Goal: Book appointment/travel/reservation

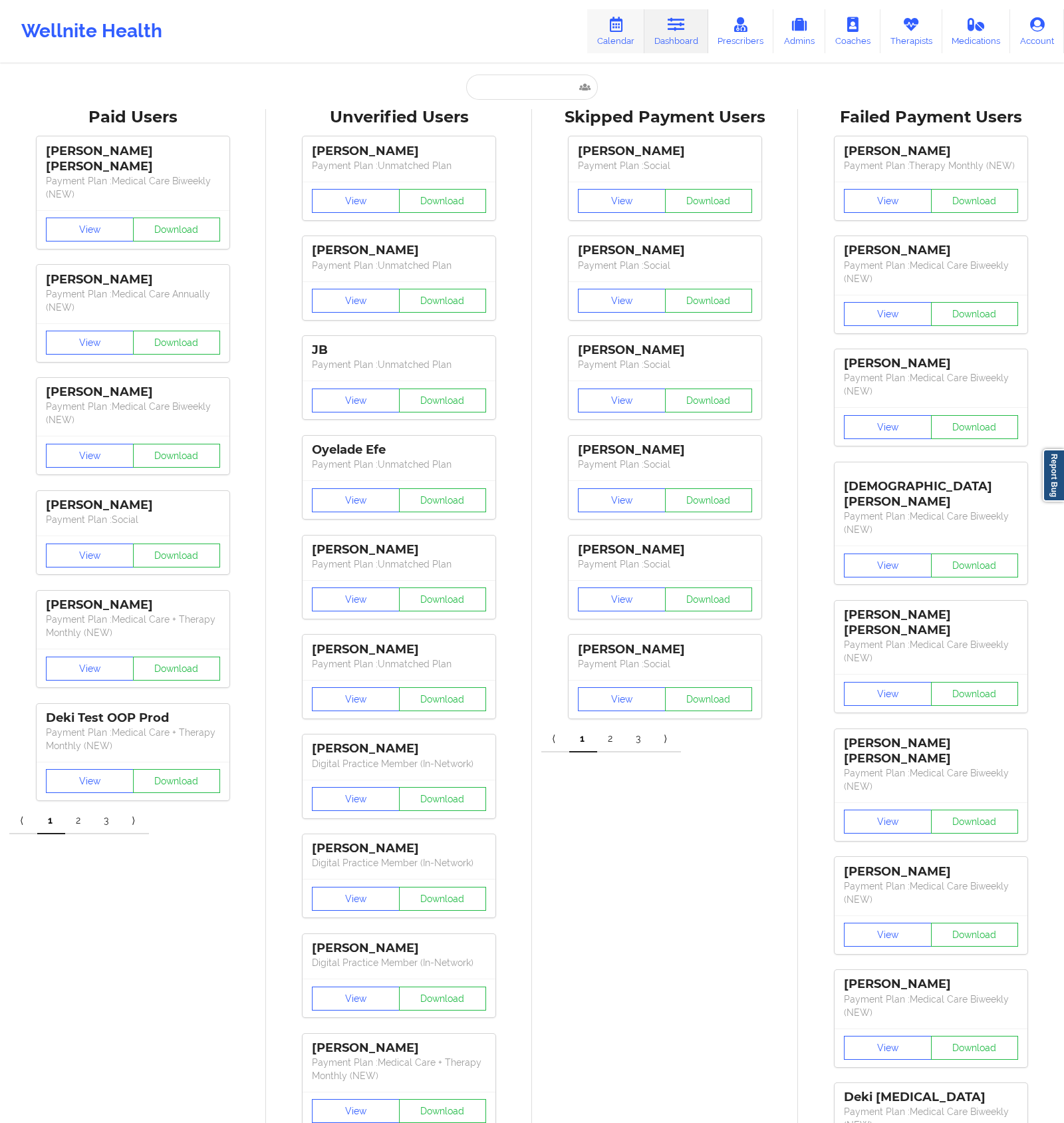
click at [634, 40] on link "Calendar" at bounding box center [616, 31] width 57 height 44
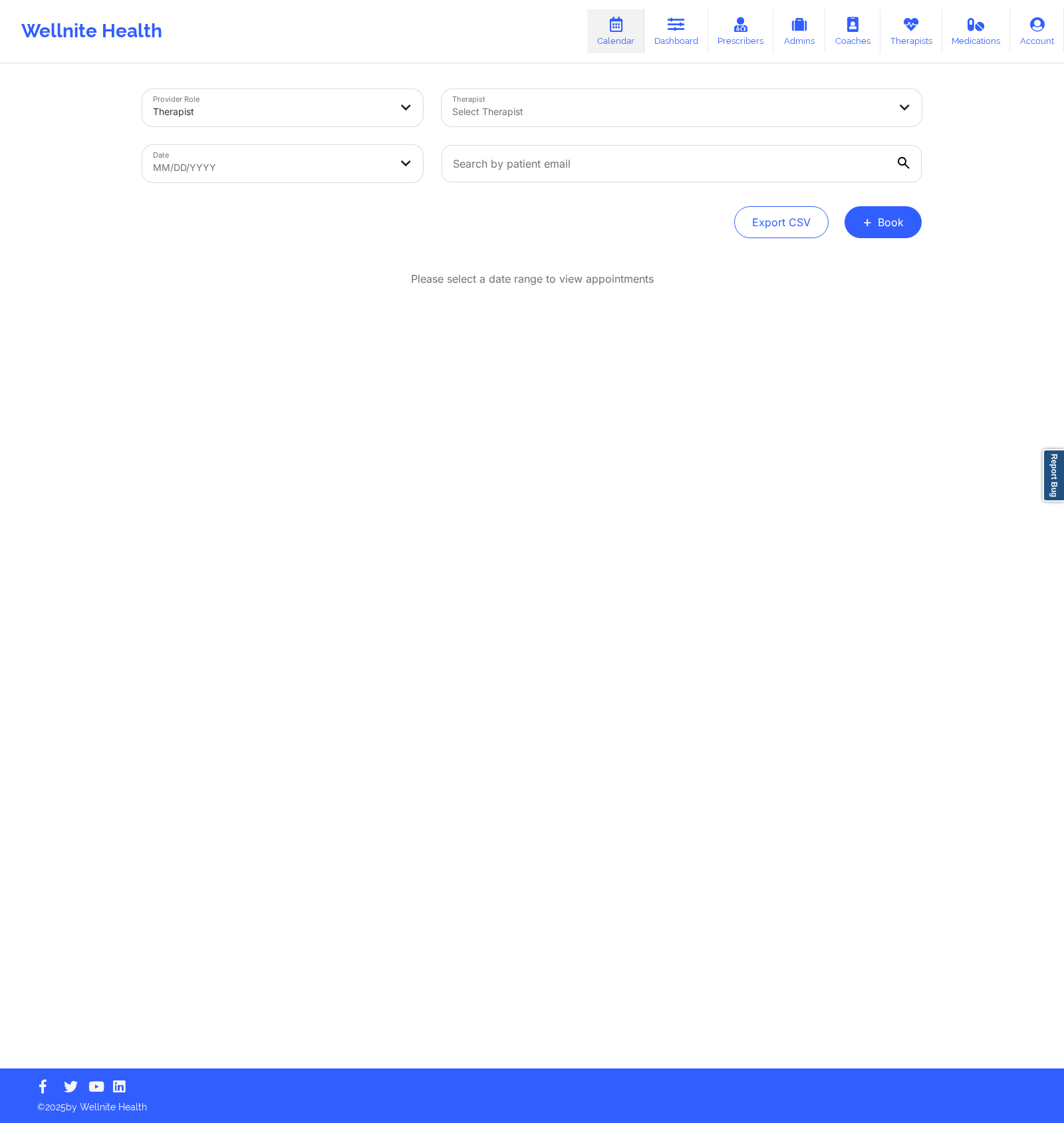
click at [582, 132] on div "Therapist Select Therapist" at bounding box center [682, 107] width 499 height 56
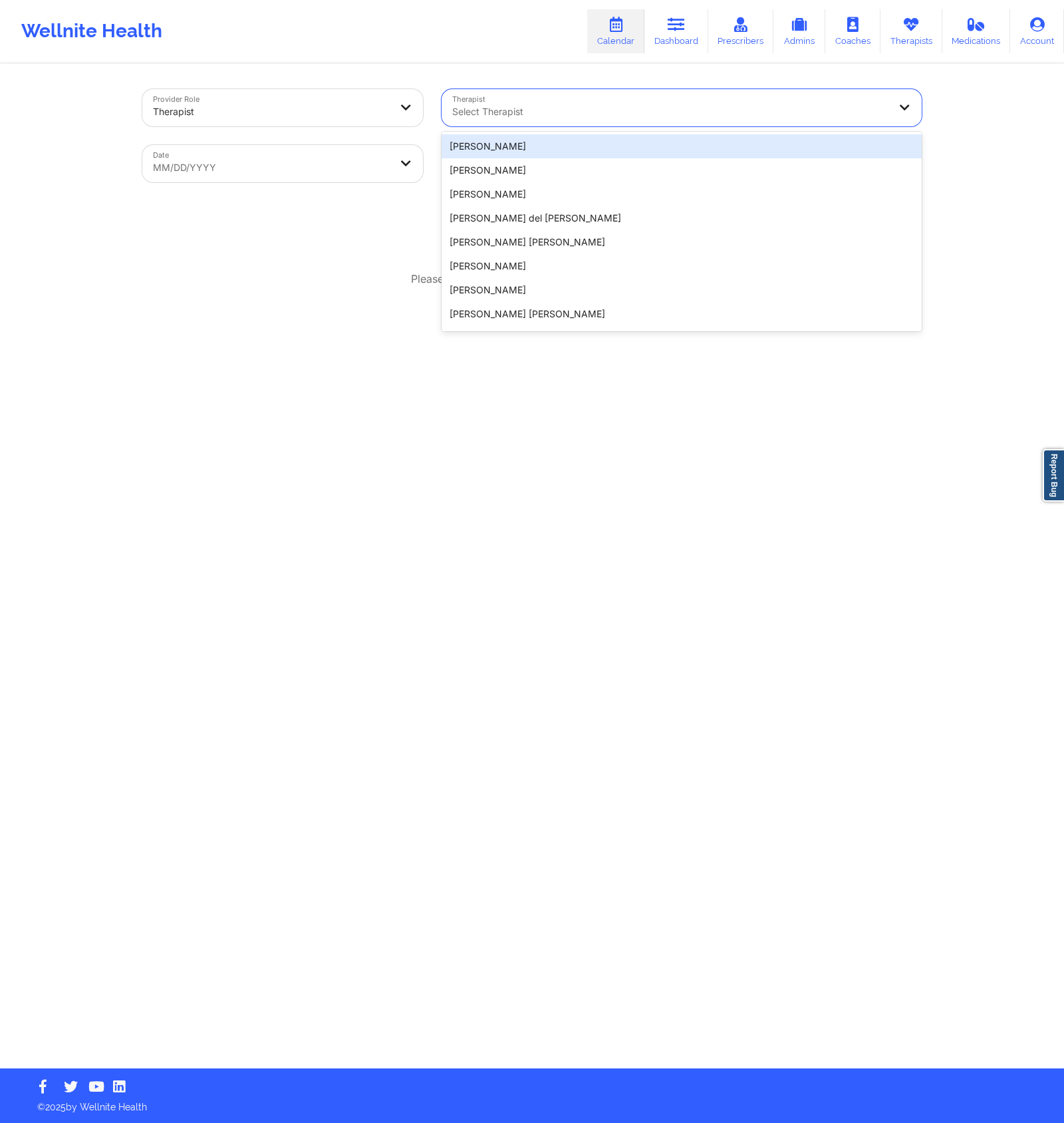
click at [578, 115] on div at bounding box center [670, 111] width 436 height 16
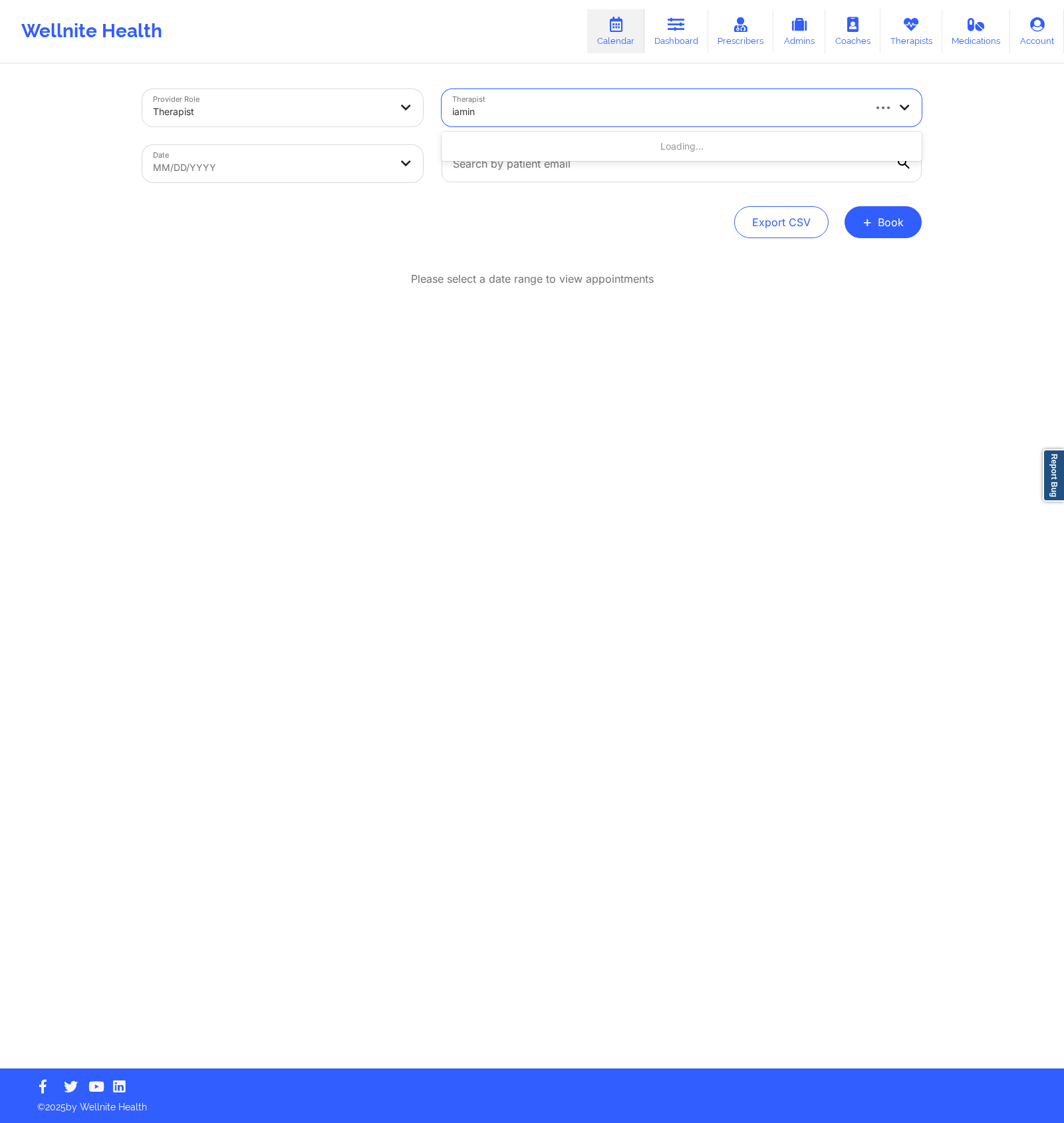
type input "iamina"
click at [581, 139] on div "[PERSON_NAME]" at bounding box center [681, 146] width 480 height 24
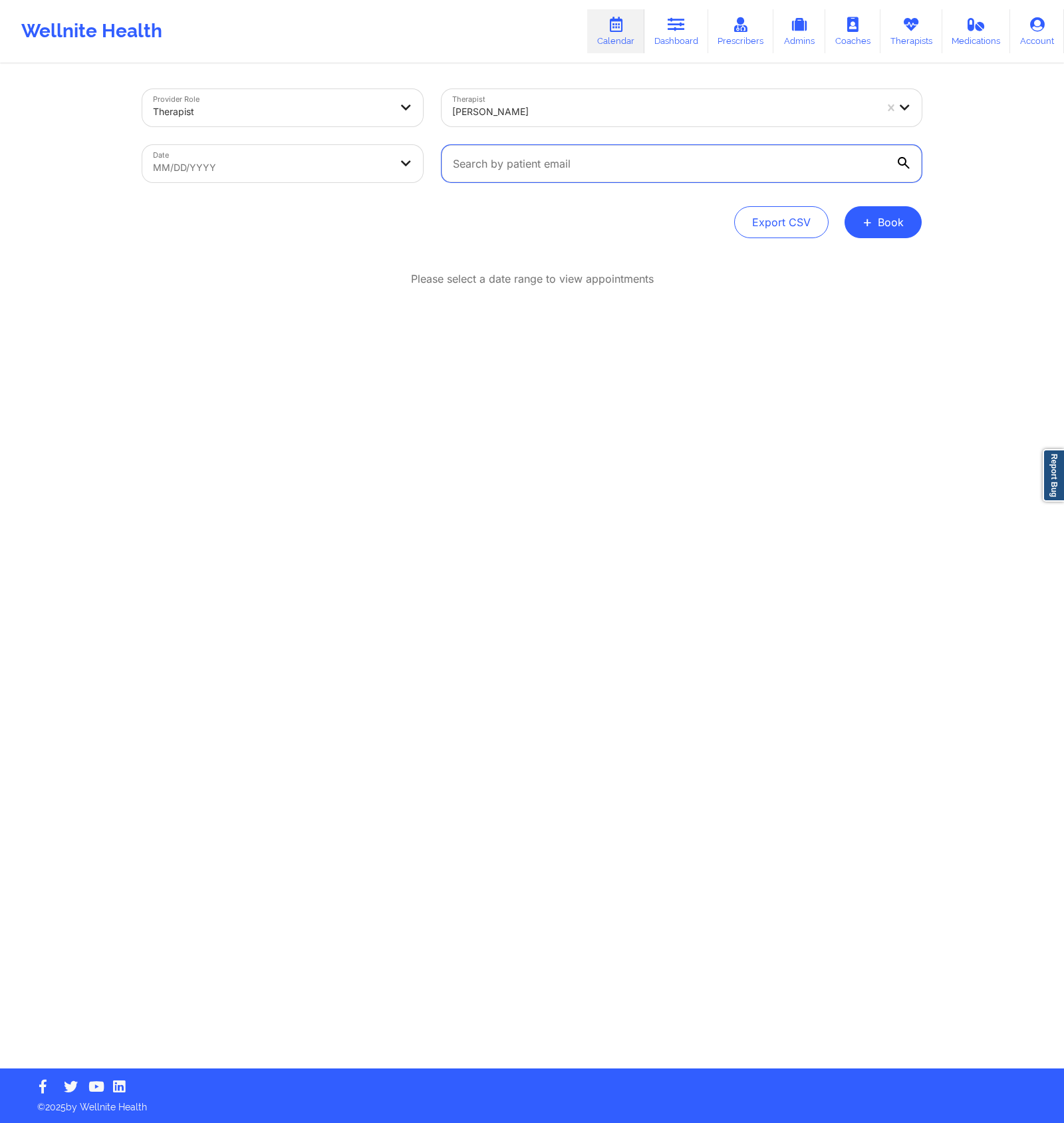
click at [607, 157] on input "text" at bounding box center [681, 164] width 480 height 37
click at [686, 195] on div "Provider Role Therapist Therapist [PERSON_NAME] Date MM/DD/YYYY Export CSV + Bo…" at bounding box center [532, 164] width 779 height 149
click at [605, 168] on input "text" at bounding box center [681, 164] width 480 height 37
click at [581, 172] on input "text" at bounding box center [681, 164] width 480 height 37
click at [613, 178] on input "text" at bounding box center [681, 164] width 480 height 37
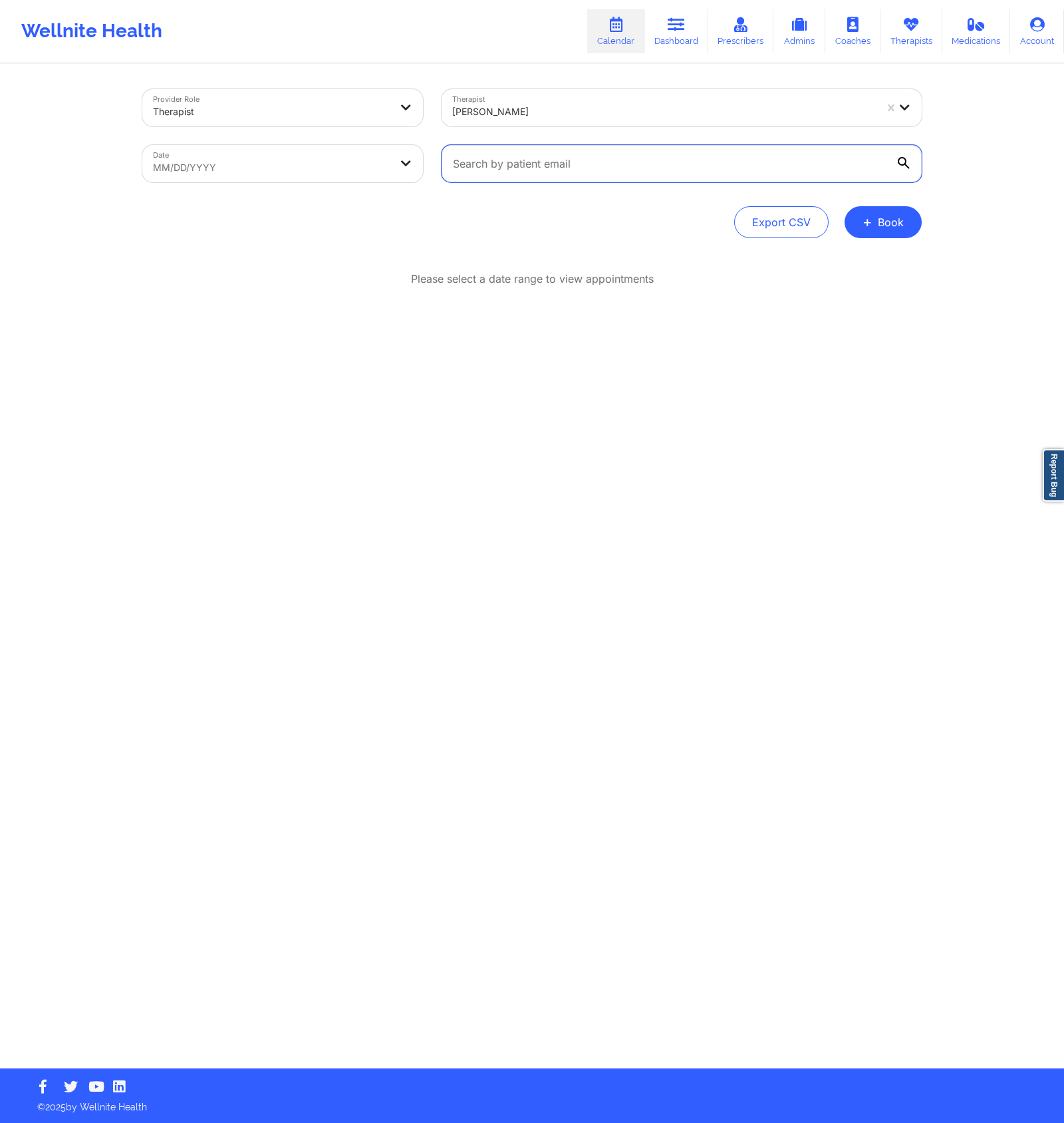
click at [693, 168] on input "text" at bounding box center [681, 164] width 480 height 37
click at [872, 223] on span "+" at bounding box center [868, 222] width 10 height 8
click at [826, 267] on button "Therapy Session" at bounding box center [862, 264] width 102 height 22
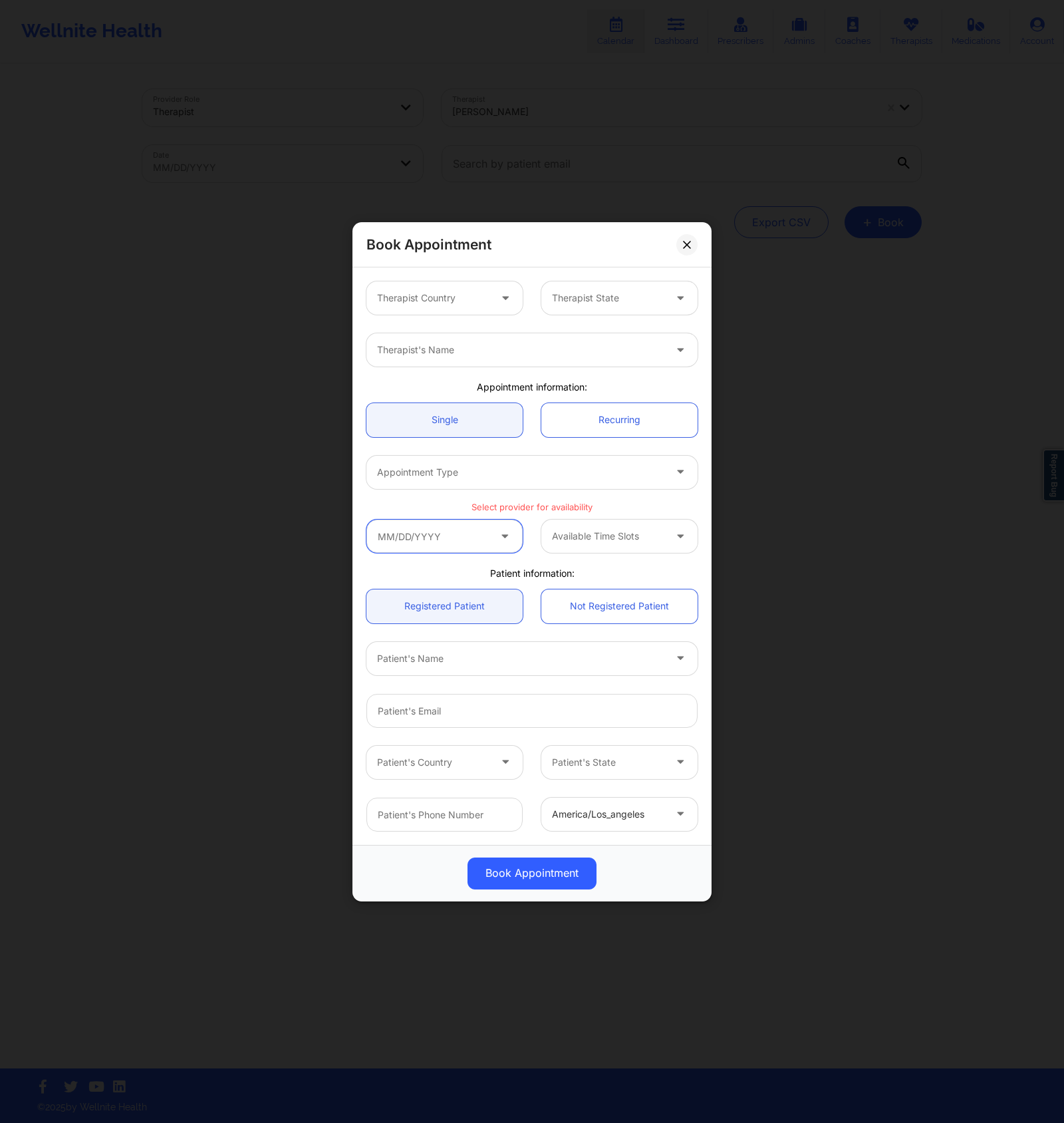
click at [460, 542] on input "text" at bounding box center [444, 537] width 156 height 33
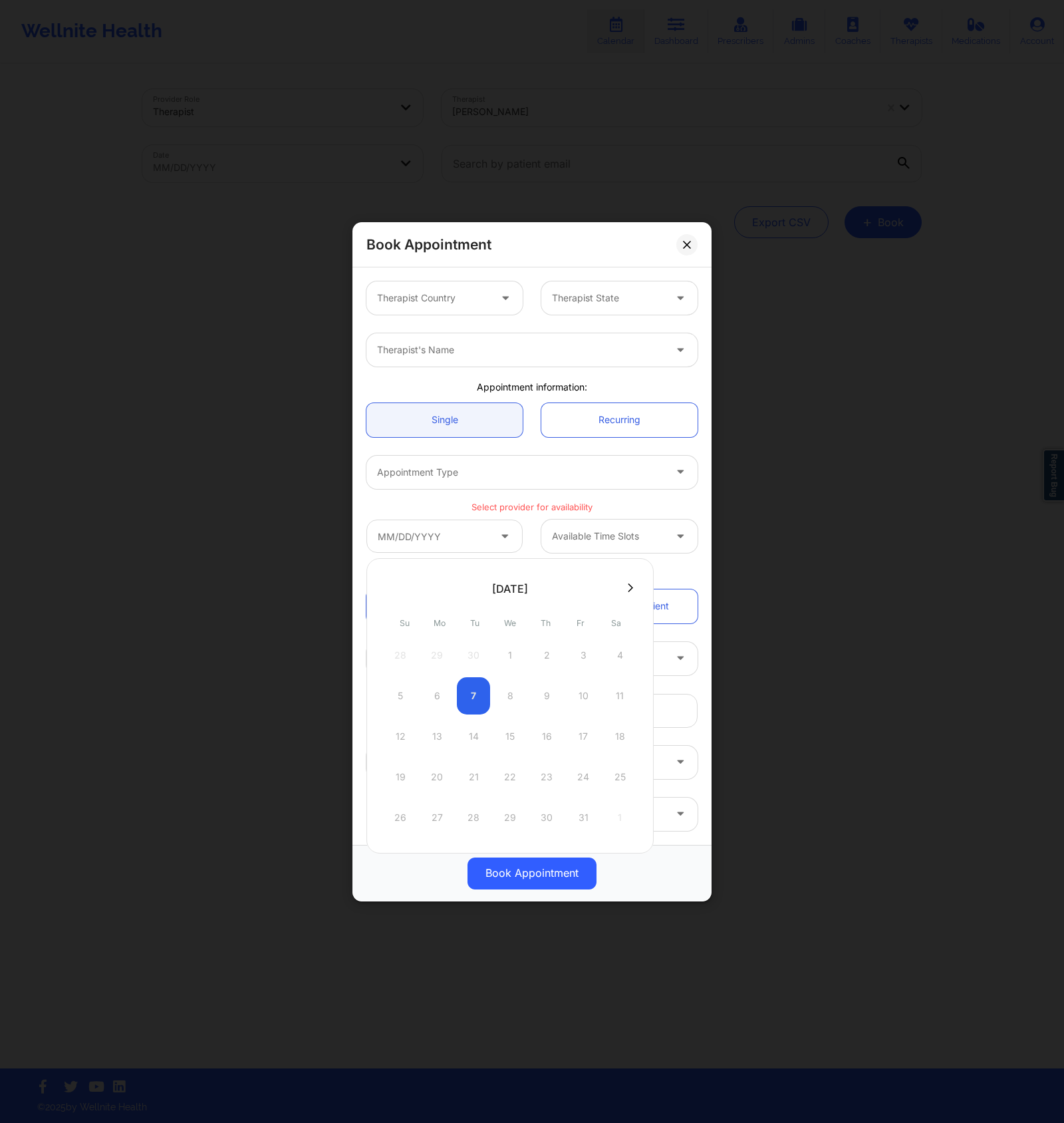
click at [629, 585] on icon at bounding box center [630, 588] width 5 height 10
click at [631, 586] on div at bounding box center [511, 589] width 288 height 20
click at [633, 584] on div at bounding box center [511, 589] width 288 height 20
click at [387, 584] on icon at bounding box center [390, 588] width 5 height 10
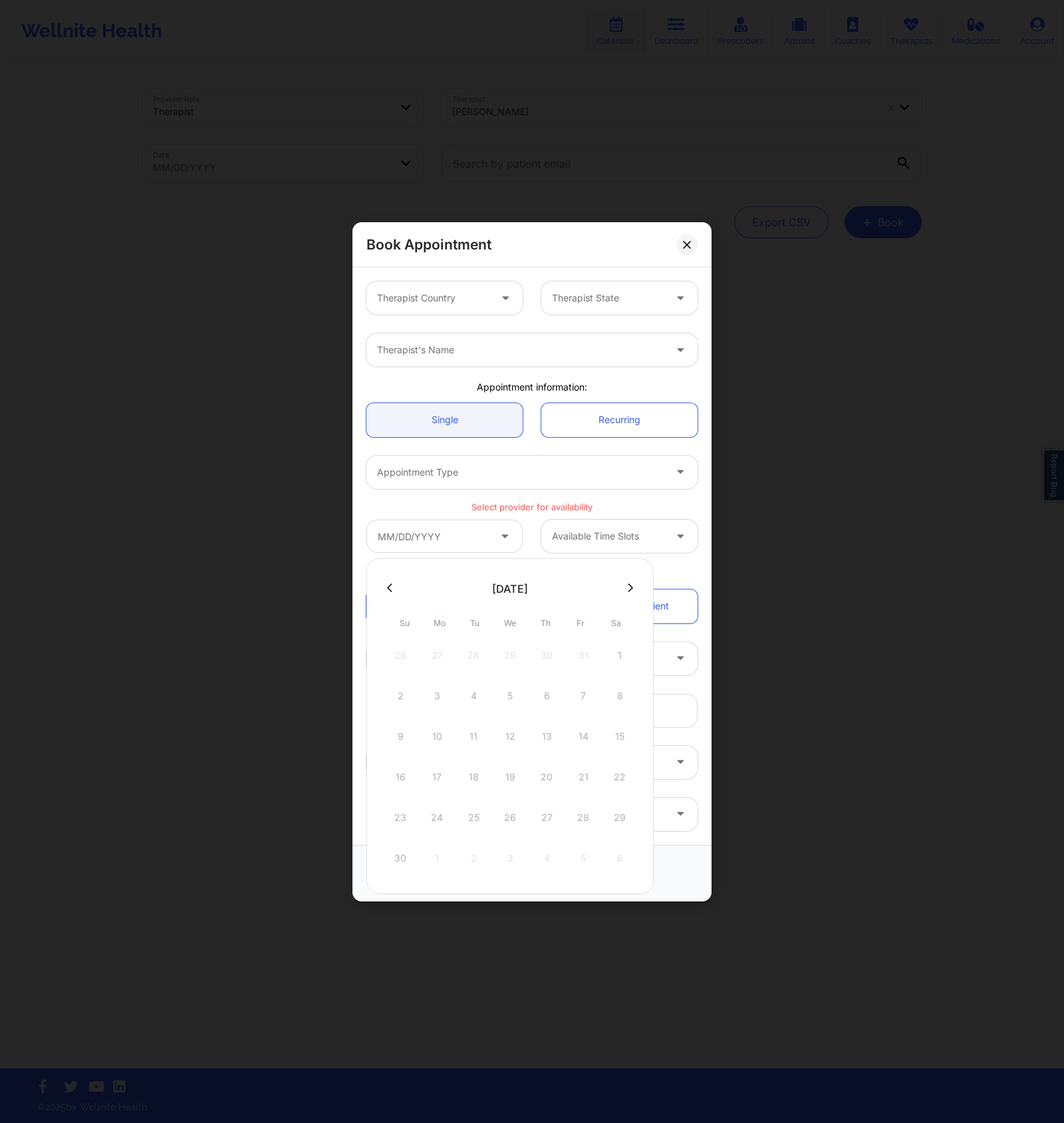
click at [387, 584] on icon at bounding box center [390, 588] width 5 height 10
click at [620, 589] on div at bounding box center [511, 589] width 288 height 20
click at [628, 587] on icon at bounding box center [630, 588] width 5 height 10
click at [628, 586] on icon at bounding box center [630, 588] width 5 height 10
click at [381, 594] on div at bounding box center [511, 589] width 288 height 20
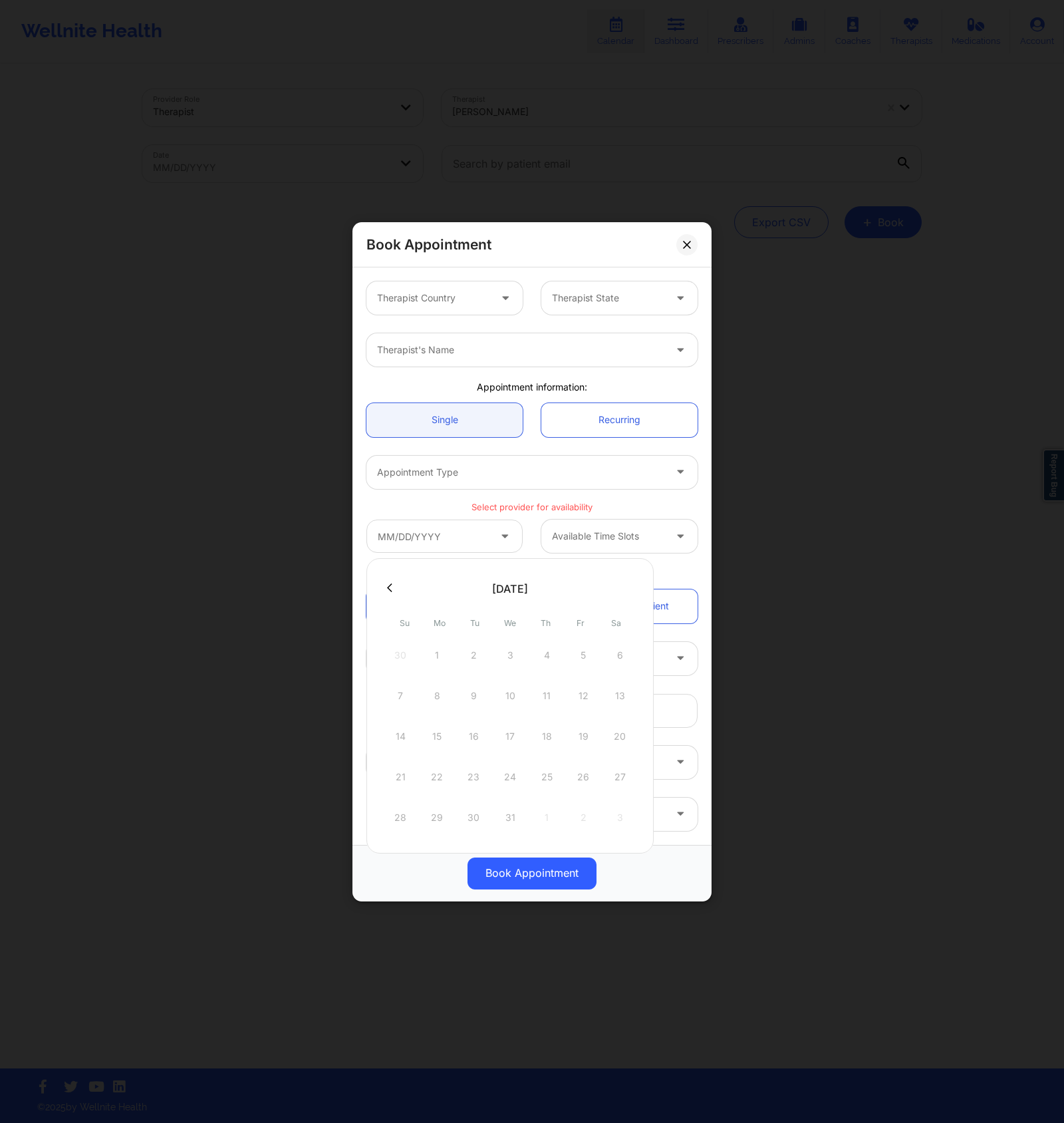
click at [387, 588] on icon at bounding box center [390, 588] width 5 height 10
click at [624, 585] on button at bounding box center [630, 588] width 13 height 11
click at [633, 584] on button at bounding box center [630, 588] width 13 height 11
click at [388, 584] on icon at bounding box center [390, 588] width 5 height 10
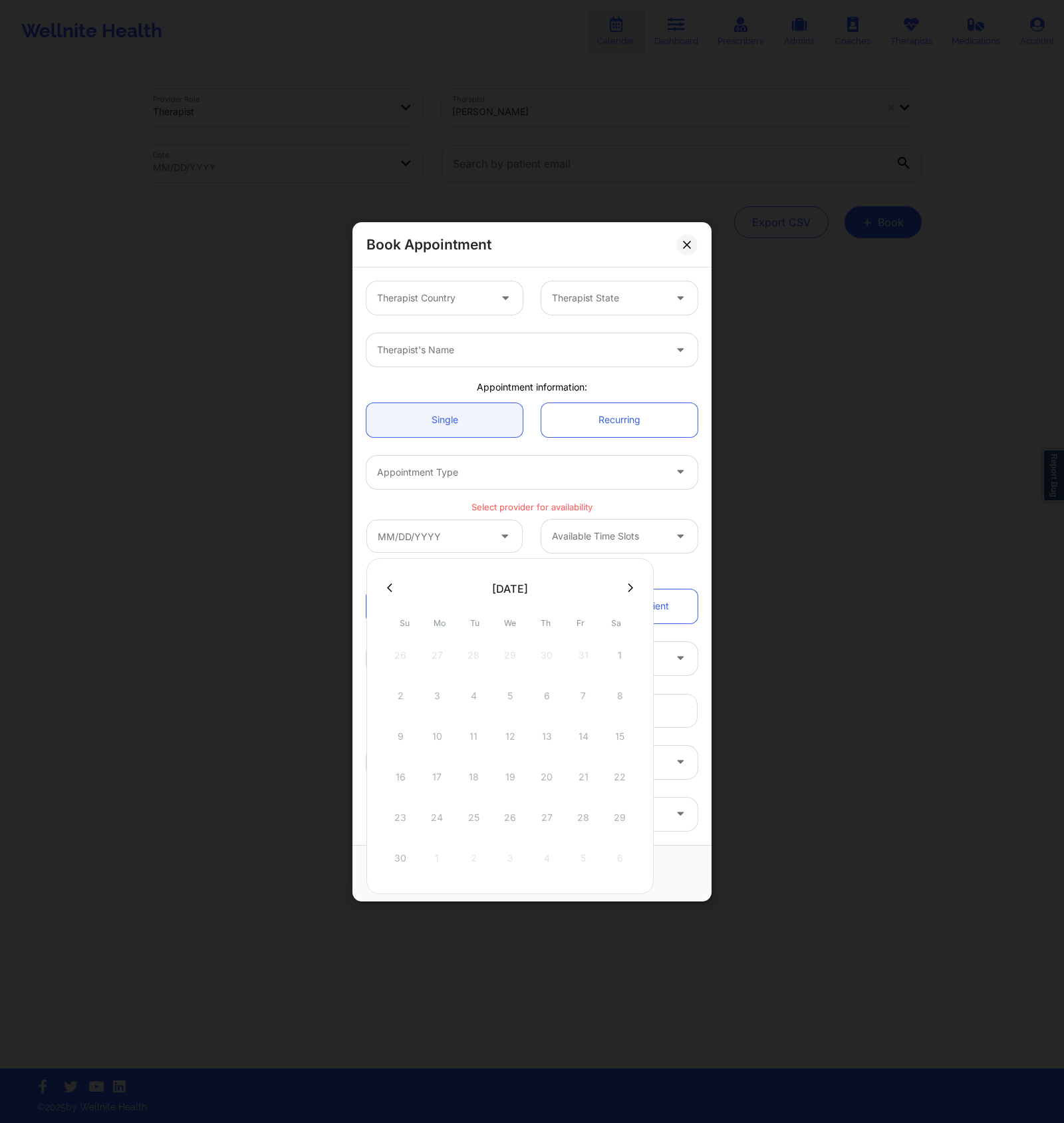
click at [393, 586] on button at bounding box center [389, 588] width 13 height 11
click at [624, 584] on button at bounding box center [630, 588] width 13 height 11
click at [629, 583] on icon at bounding box center [630, 588] width 5 height 10
click at [389, 586] on icon at bounding box center [390, 588] width 5 height 8
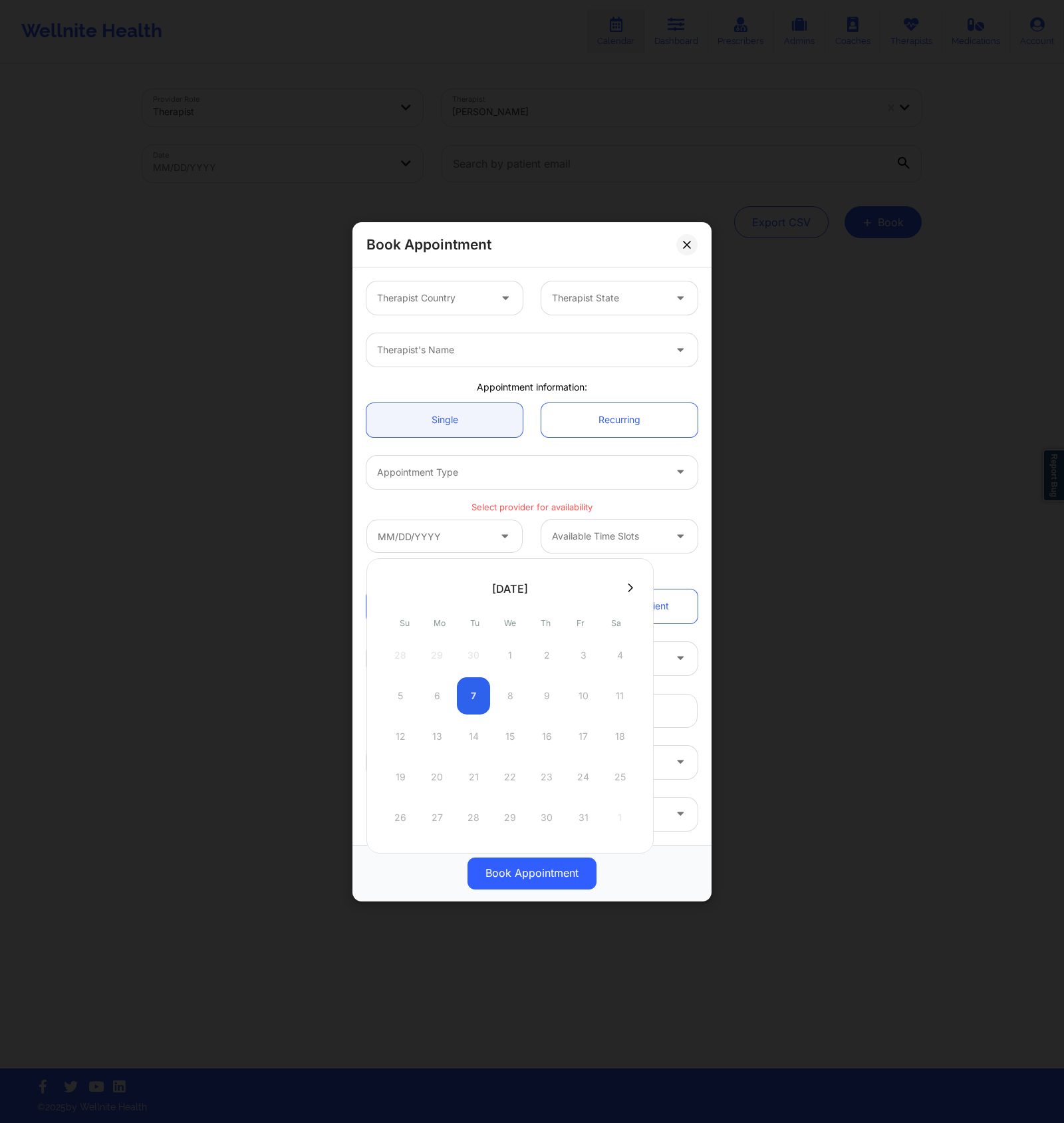
click at [624, 589] on button at bounding box center [630, 588] width 13 height 11
click at [633, 584] on button at bounding box center [630, 588] width 13 height 11
click at [528, 585] on div "[DATE]" at bounding box center [510, 589] width 36 height 13
click at [503, 589] on div "[DATE]" at bounding box center [510, 589] width 36 height 13
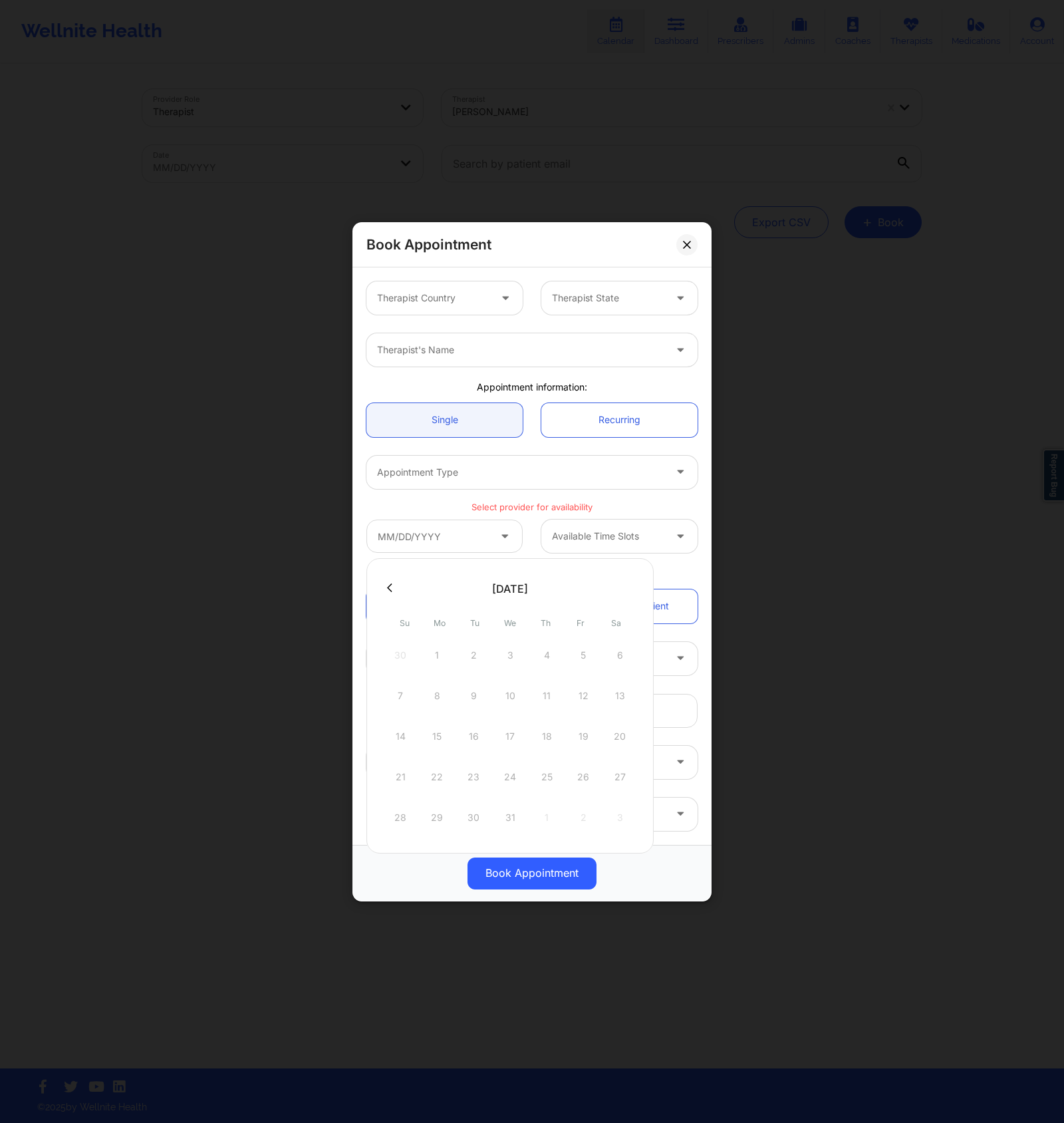
click at [503, 589] on div "[DATE]" at bounding box center [510, 589] width 36 height 13
click at [495, 589] on div "[DATE]" at bounding box center [510, 589] width 36 height 13
click at [620, 589] on div at bounding box center [511, 589] width 288 height 20
click at [625, 589] on div at bounding box center [511, 589] width 288 height 20
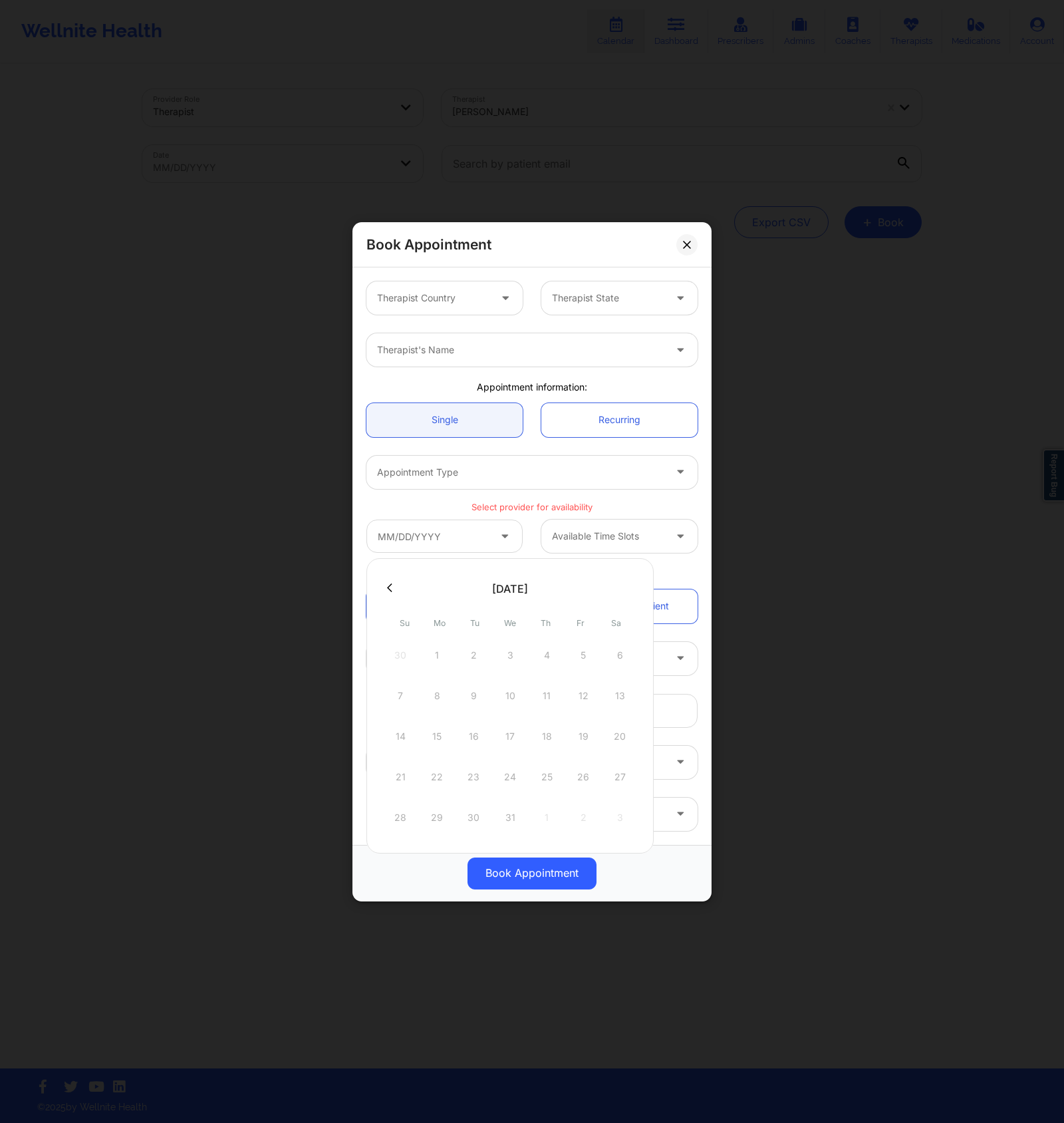
click at [629, 588] on div at bounding box center [511, 589] width 288 height 20
click at [390, 582] on div at bounding box center [511, 589] width 288 height 20
click at [534, 358] on div "Therapist's Name" at bounding box center [516, 350] width 299 height 33
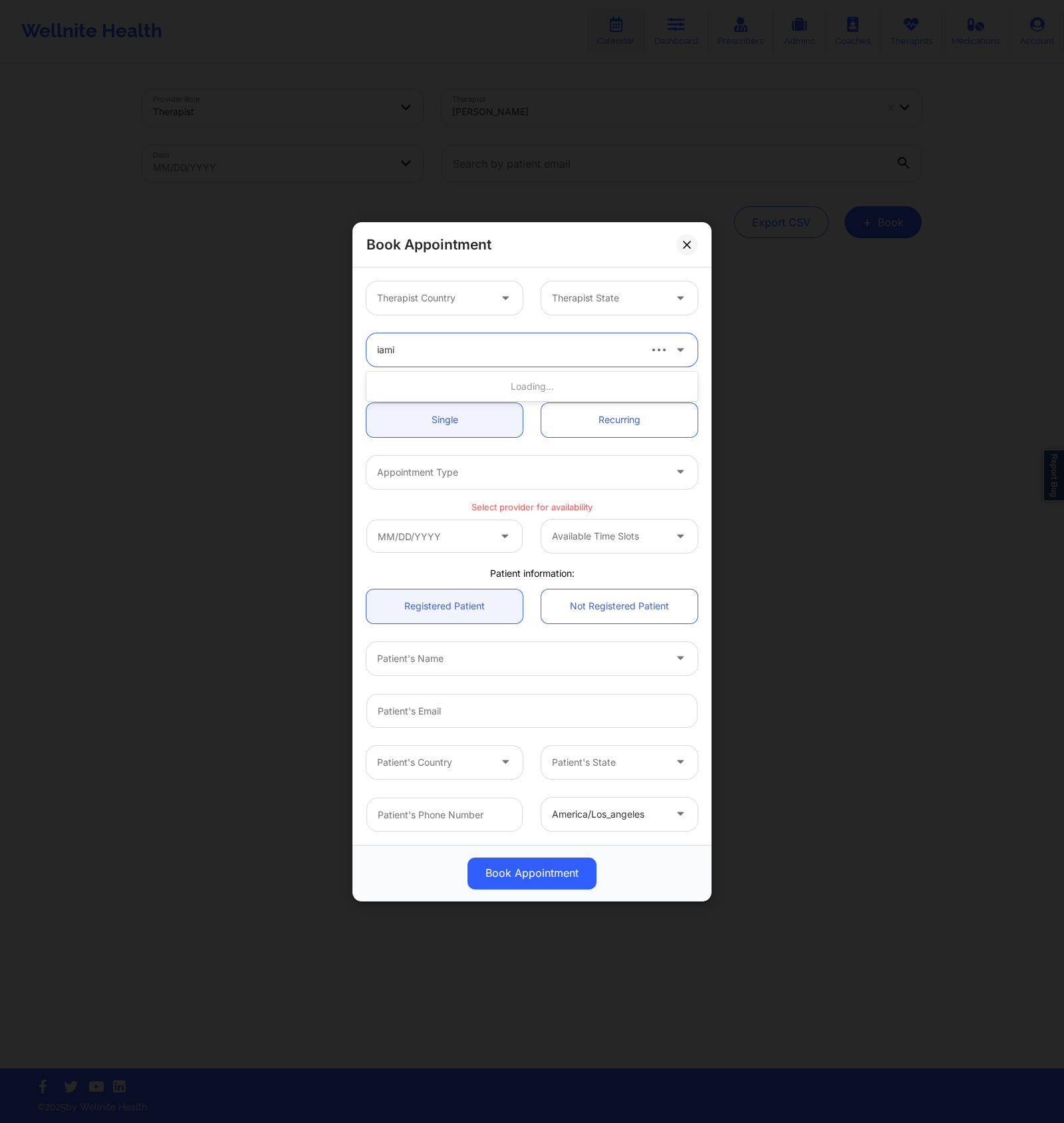
type input "iamin"
click at [495, 388] on div "[PERSON_NAME]" at bounding box center [532, 386] width 331 height 24
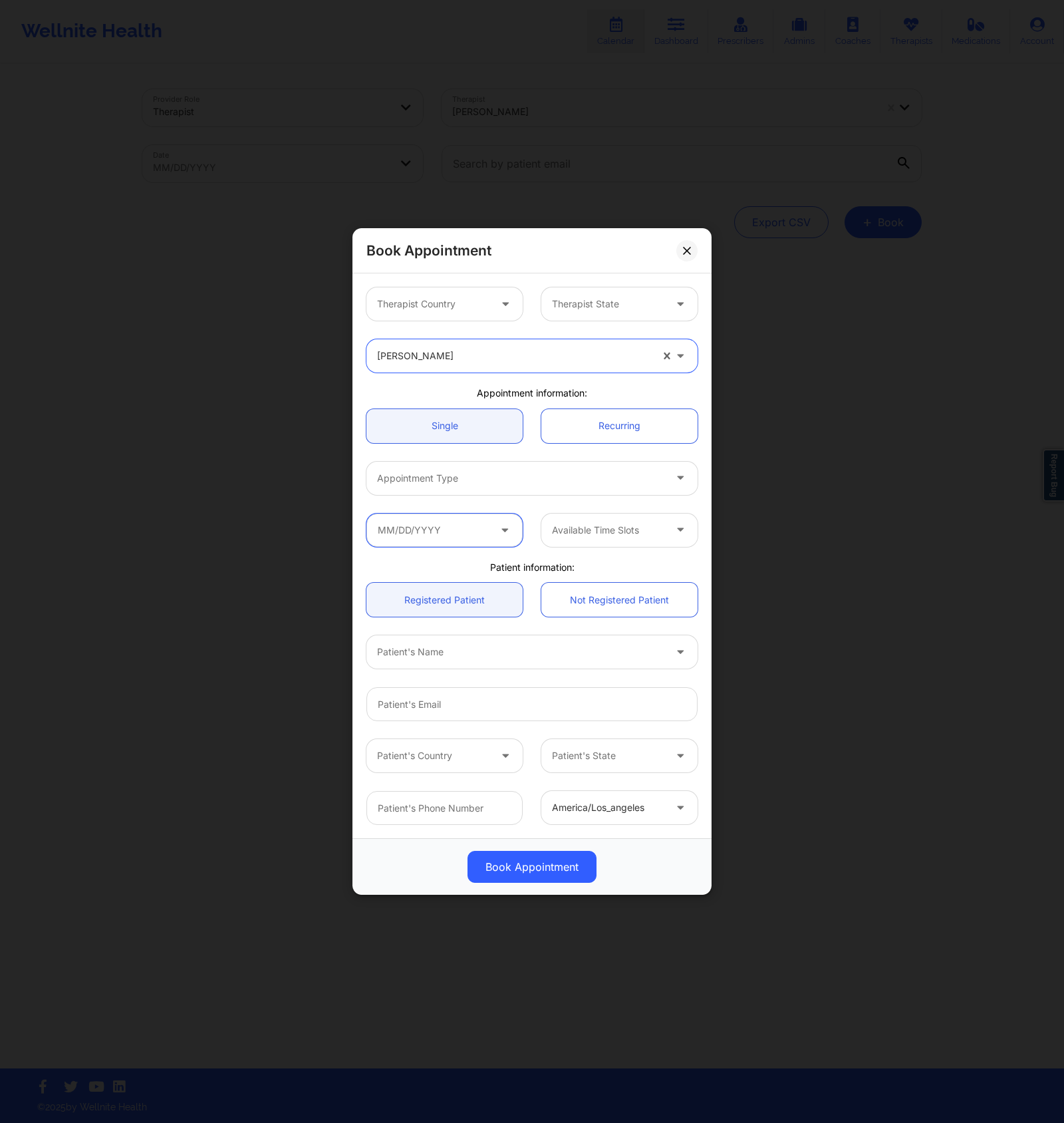
click at [457, 528] on input "text" at bounding box center [444, 531] width 156 height 33
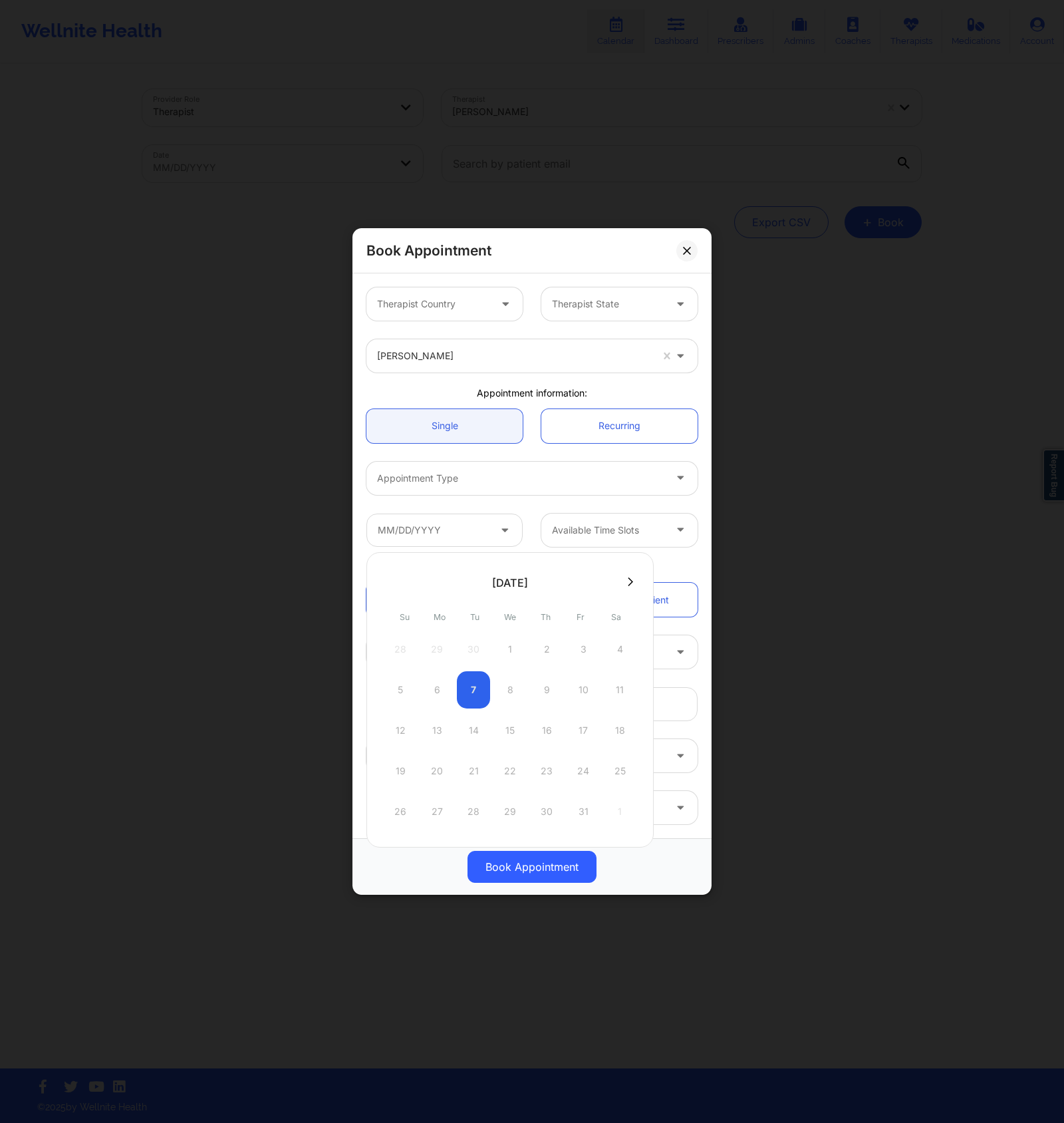
click at [629, 579] on icon at bounding box center [630, 582] width 5 height 10
click at [389, 584] on icon at bounding box center [390, 582] width 5 height 10
click at [389, 584] on div at bounding box center [511, 582] width 288 height 20
click at [583, 484] on div at bounding box center [521, 478] width 288 height 16
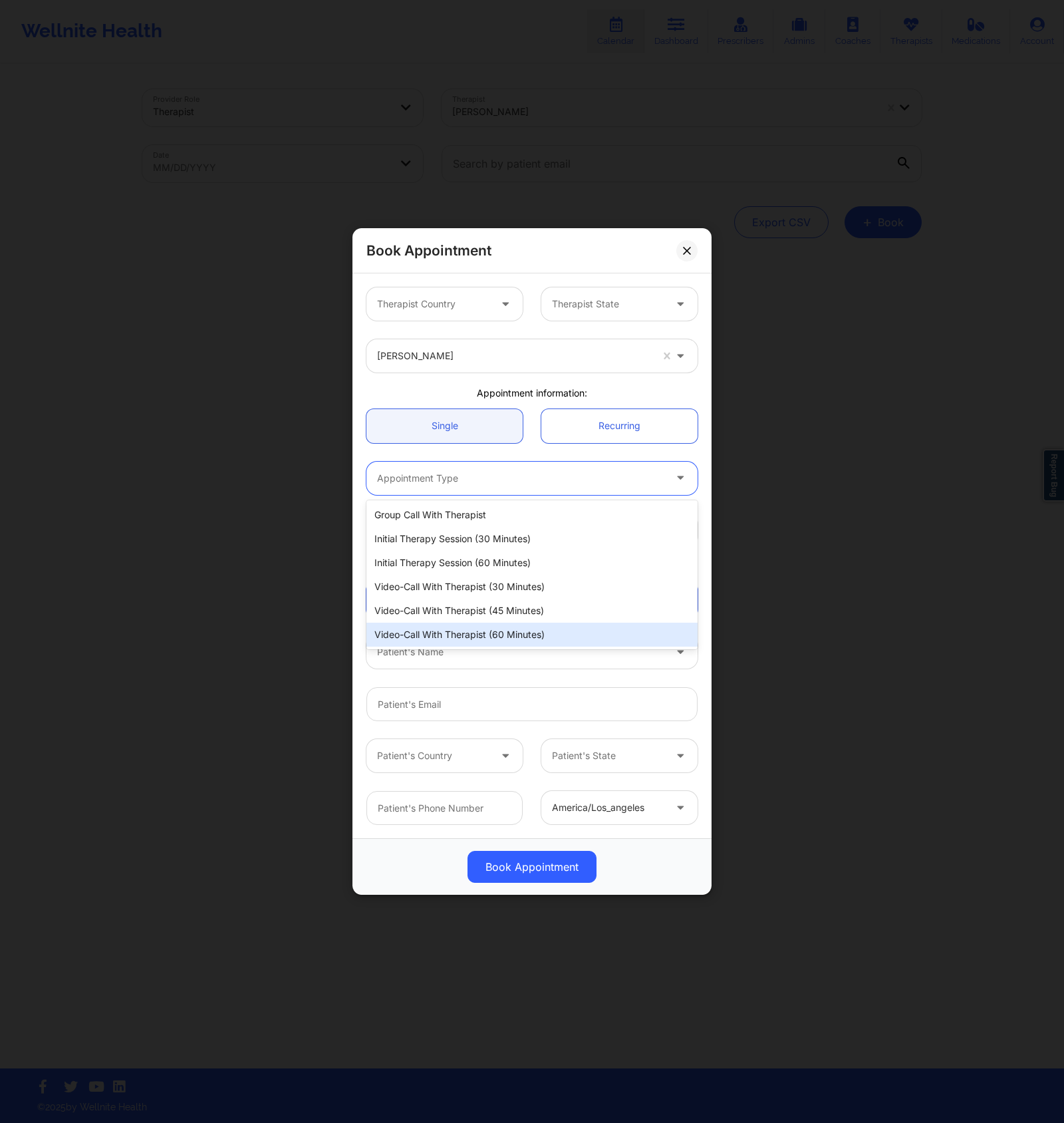
click at [513, 631] on div "Video-Call with Therapist (60 minutes)" at bounding box center [532, 634] width 331 height 24
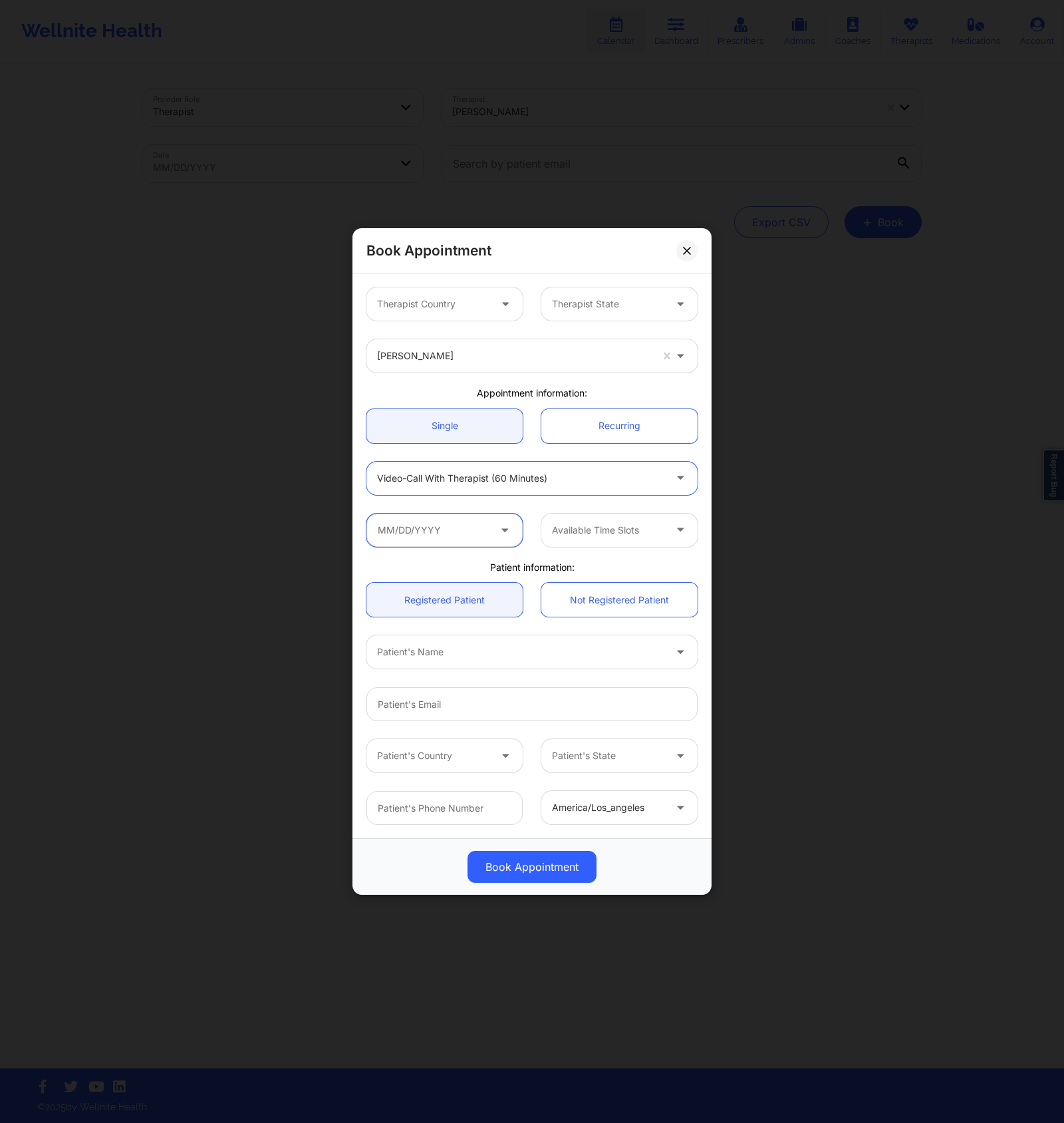
click at [473, 538] on input "text" at bounding box center [444, 531] width 156 height 33
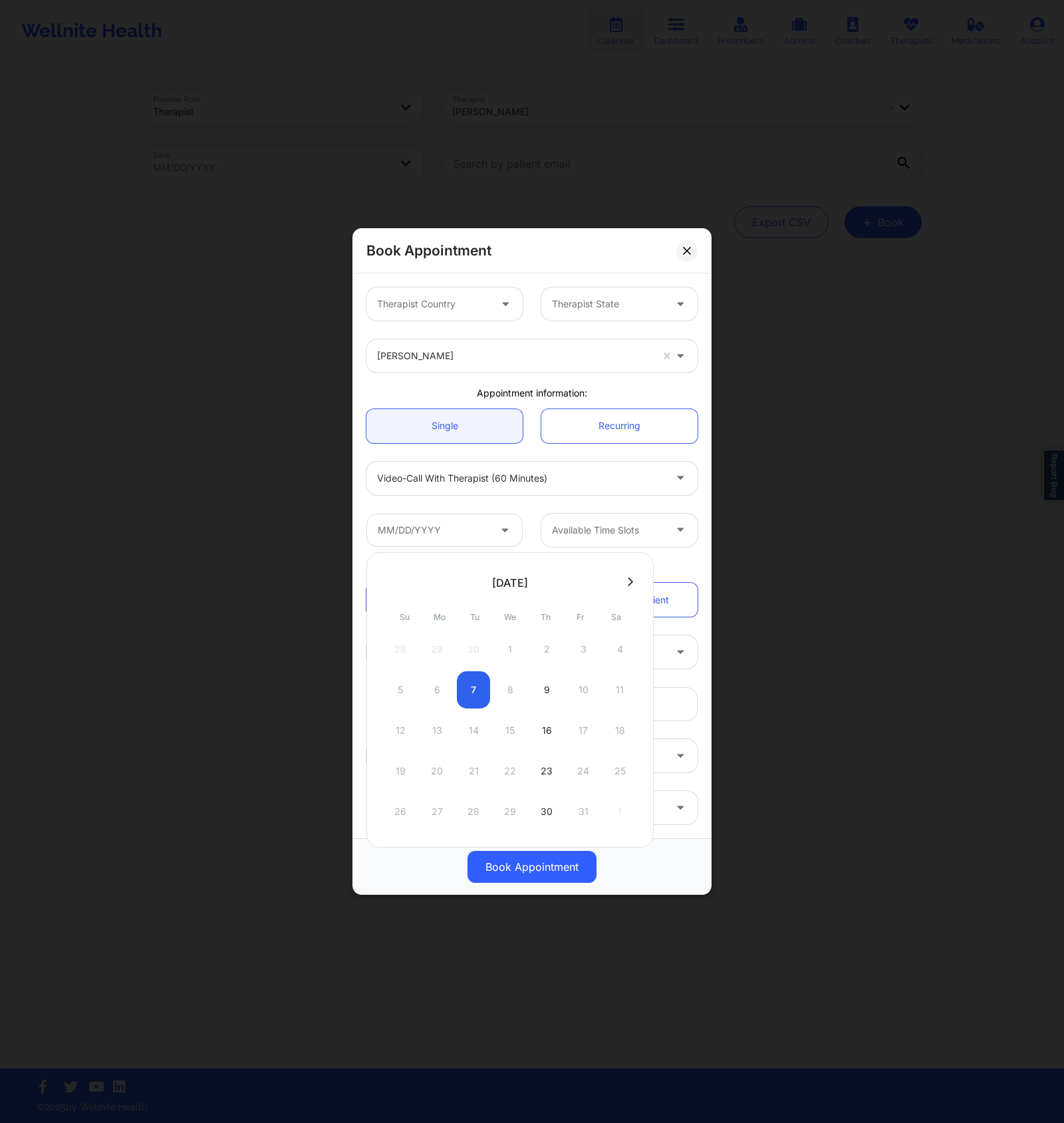
click at [624, 578] on button at bounding box center [630, 582] width 13 height 11
click at [551, 685] on div "6" at bounding box center [547, 690] width 33 height 37
type input "[DATE]"
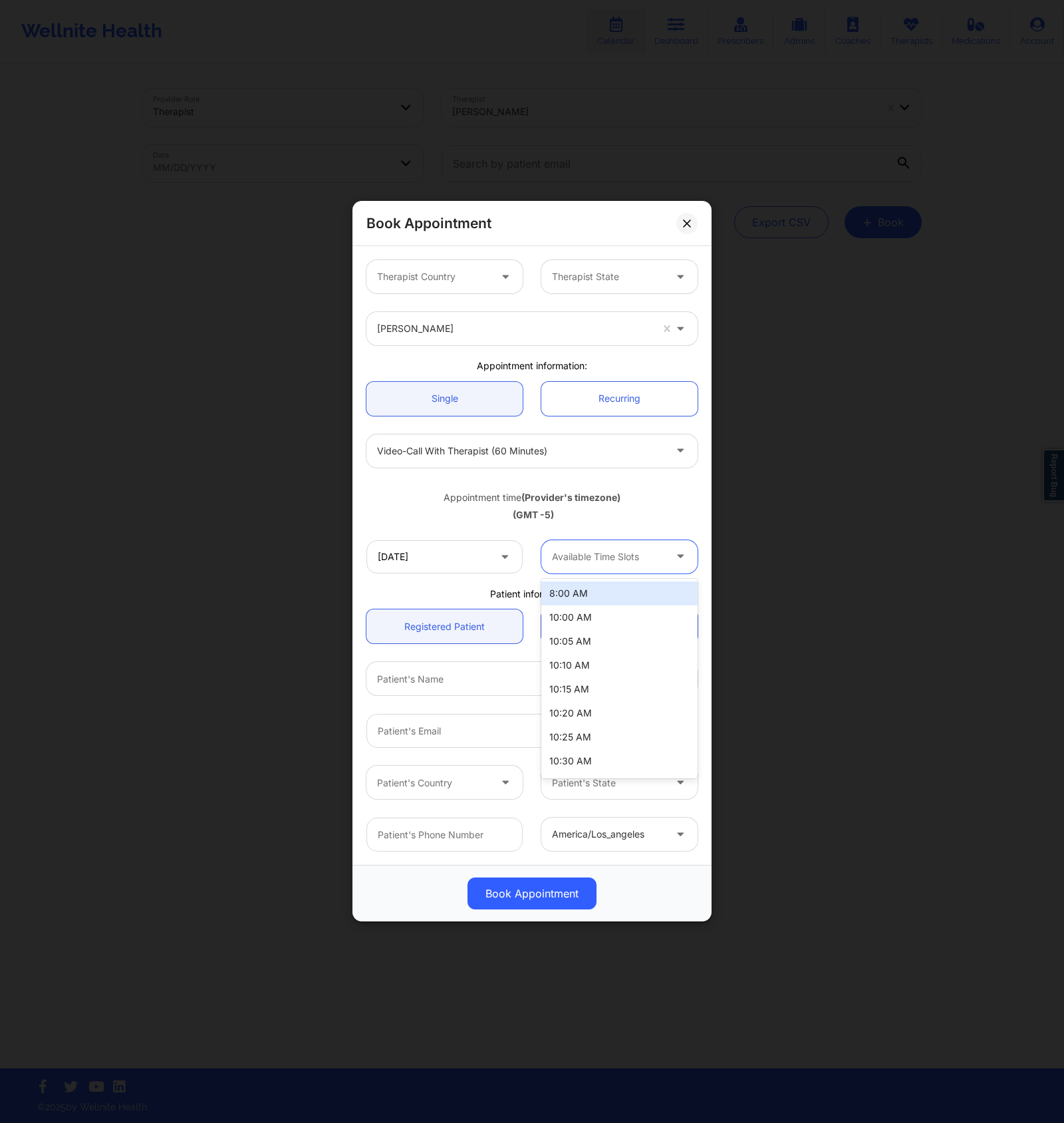
click at [575, 560] on div at bounding box center [608, 557] width 113 height 16
click at [495, 564] on input "[DATE]" at bounding box center [444, 557] width 156 height 33
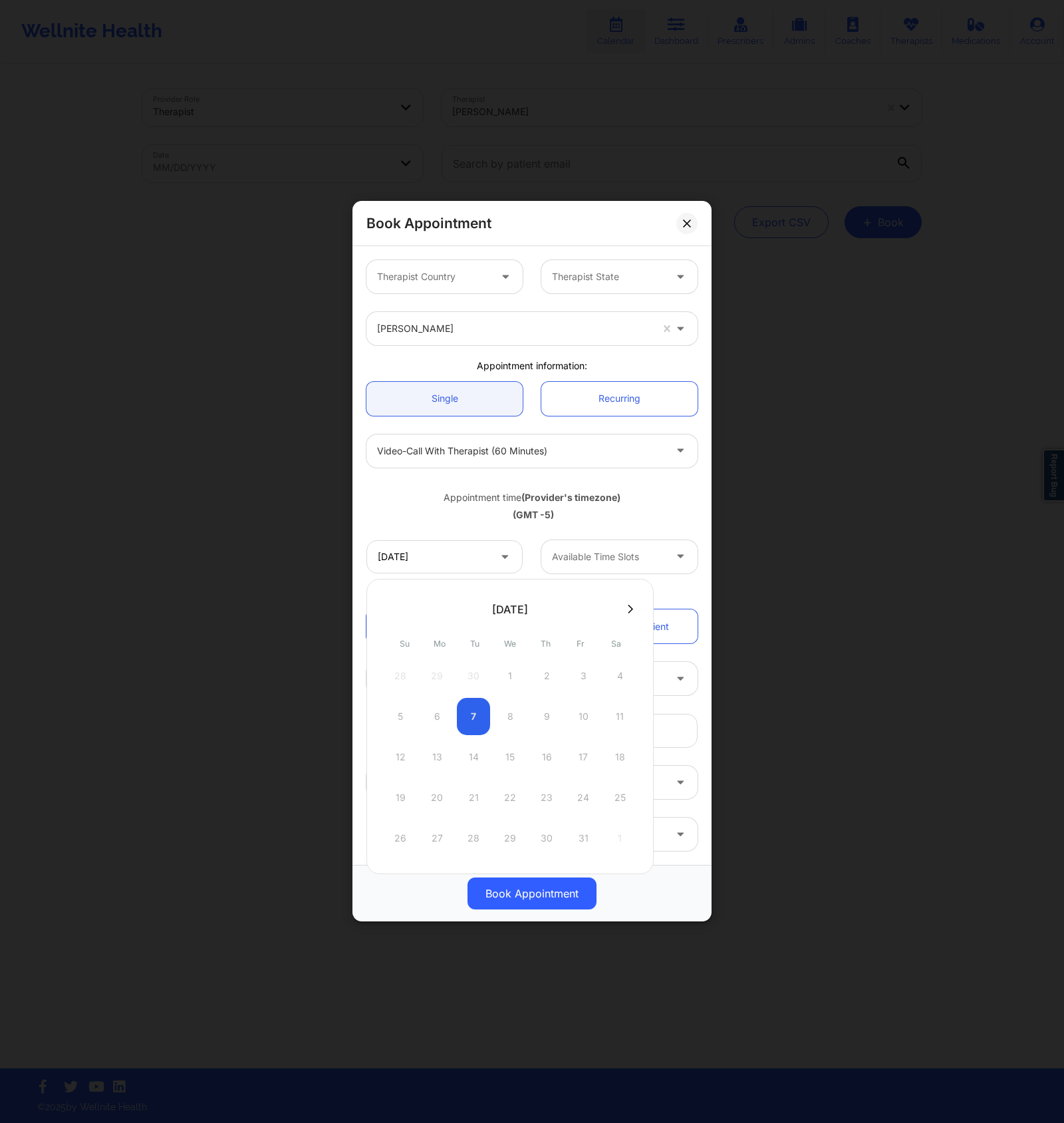
click at [624, 605] on button at bounding box center [630, 609] width 13 height 11
click at [629, 608] on icon at bounding box center [630, 609] width 5 height 10
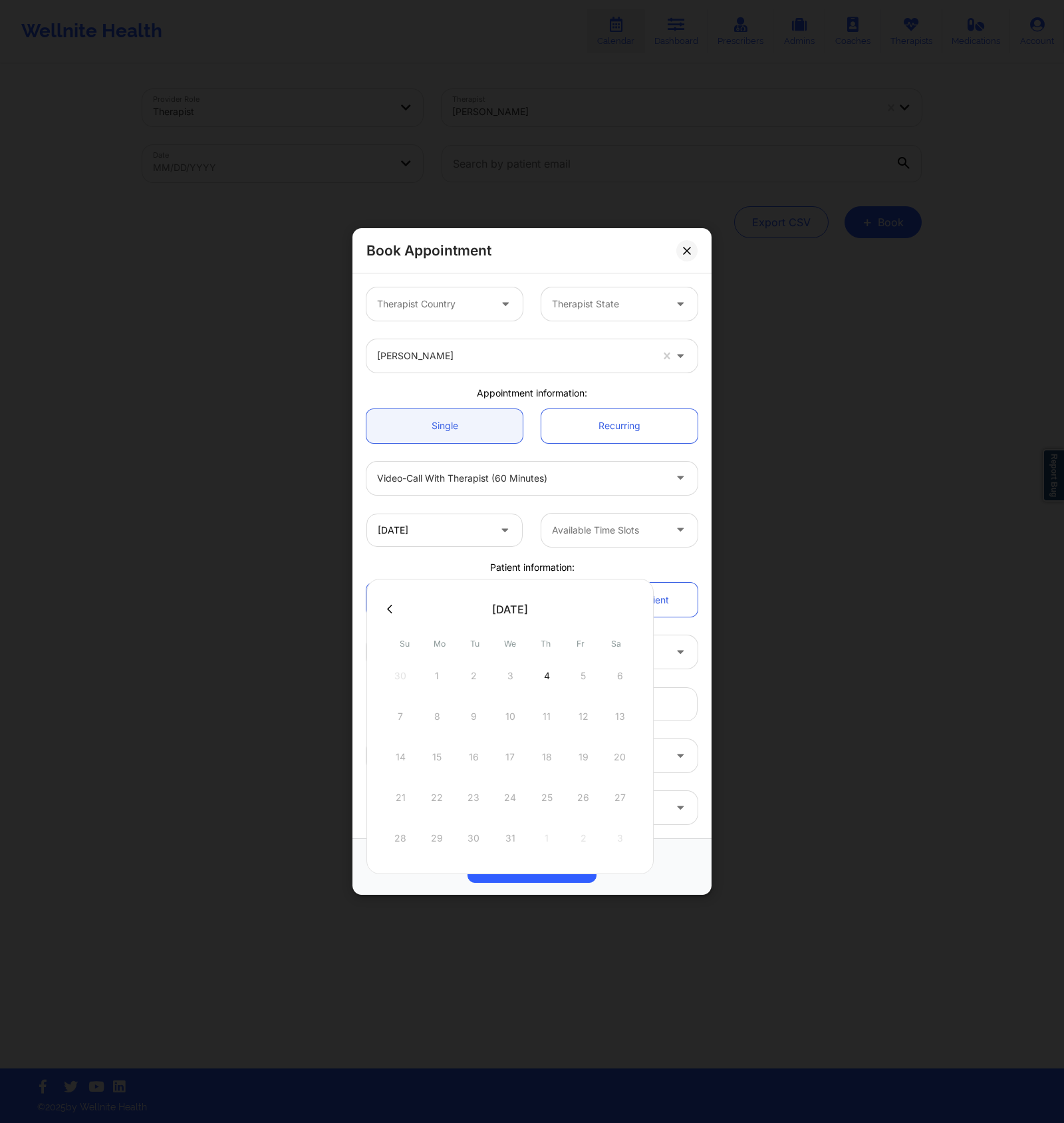
click at [636, 600] on div at bounding box center [511, 609] width 288 height 20
click at [634, 603] on div at bounding box center [511, 609] width 288 height 20
click at [384, 605] on button at bounding box center [389, 609] width 13 height 11
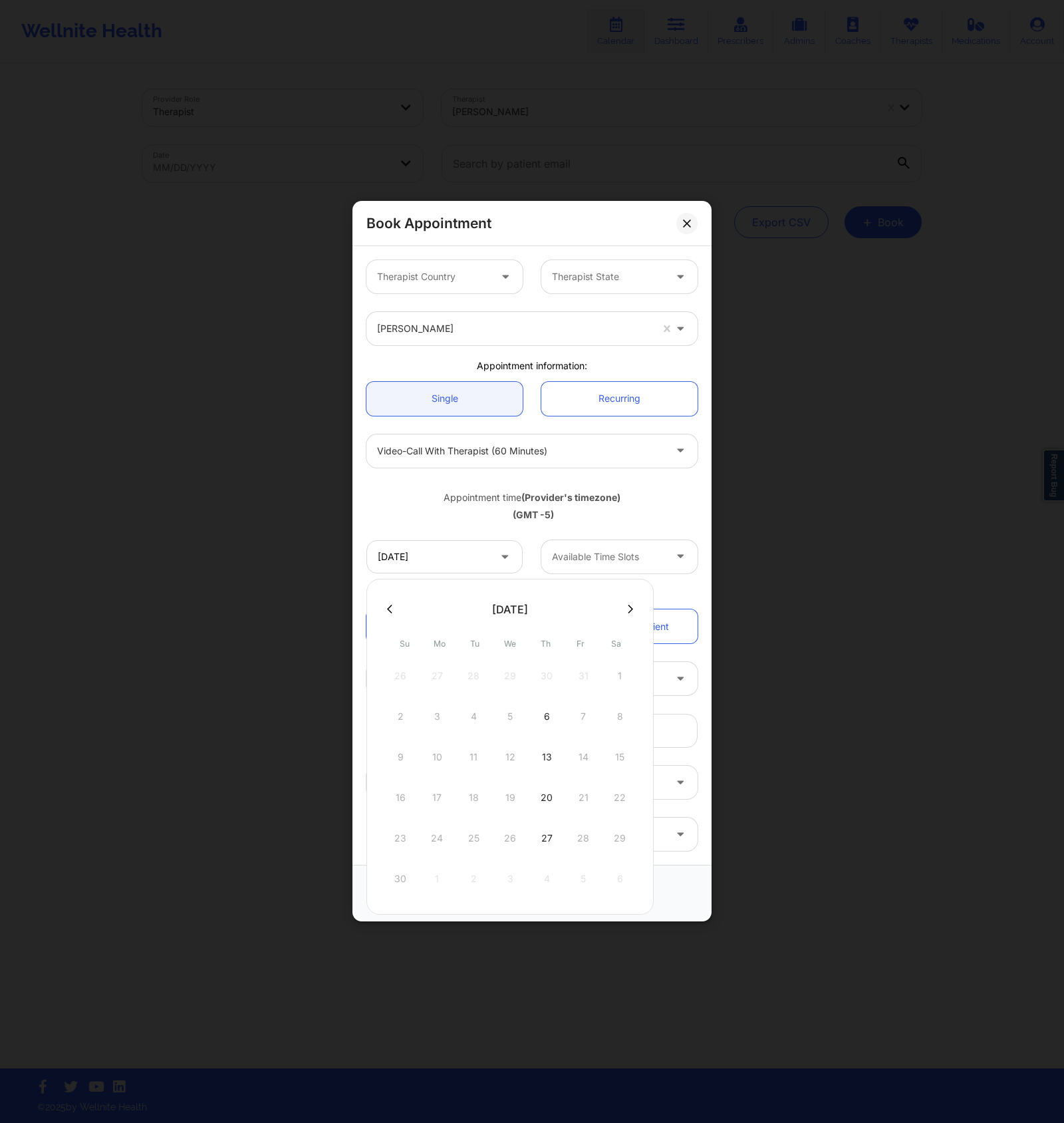
click at [628, 611] on icon at bounding box center [630, 609] width 5 height 10
